Goal: Navigation & Orientation: Go to known website

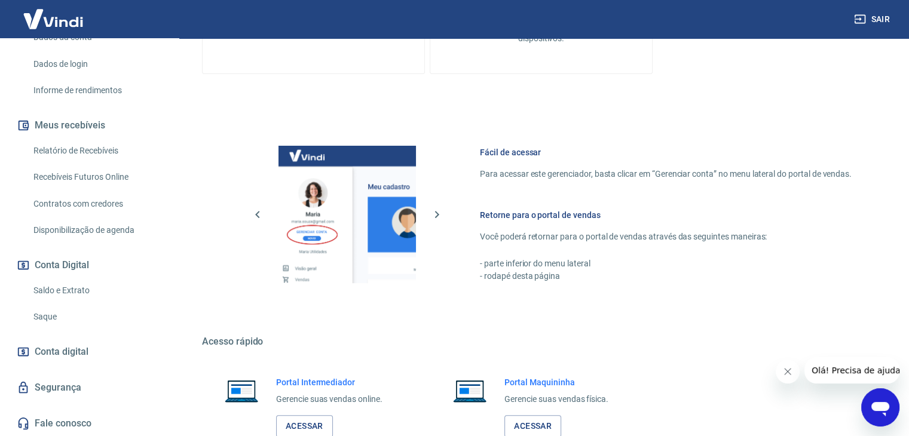
scroll to position [507, 0]
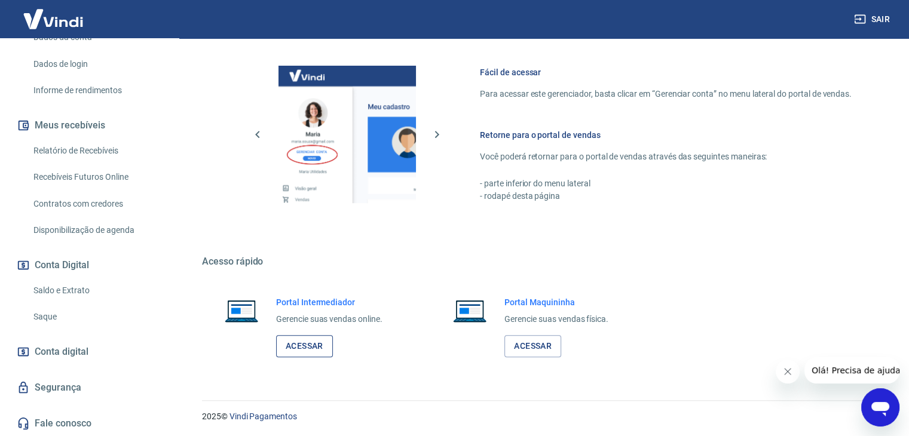
click at [306, 338] on link "Acessar" at bounding box center [304, 346] width 57 height 22
